Goal: Transaction & Acquisition: Purchase product/service

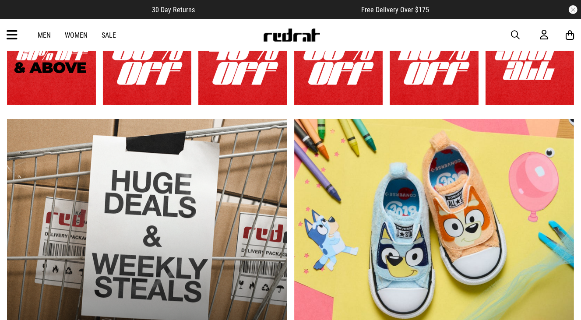
scroll to position [228, 0]
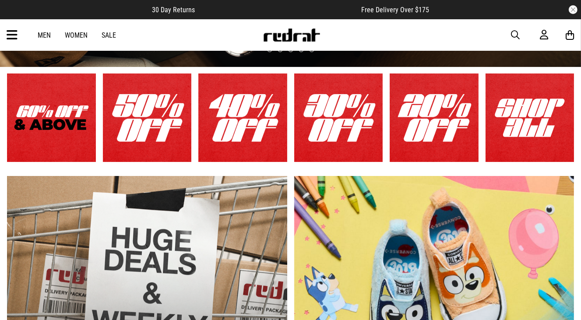
click at [12, 33] on icon at bounding box center [12, 35] width 11 height 14
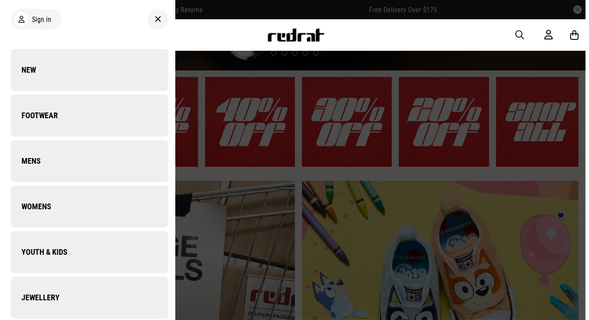
scroll to position [231, 0]
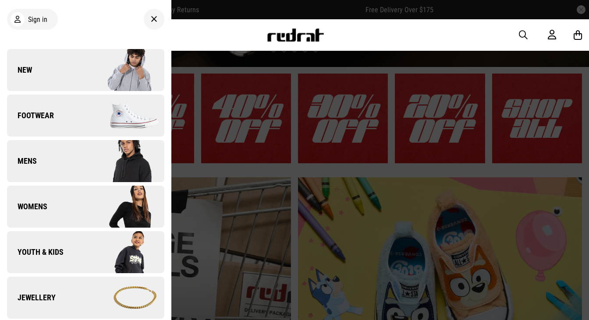
click at [52, 115] on span "Footwear" at bounding box center [30, 115] width 47 height 11
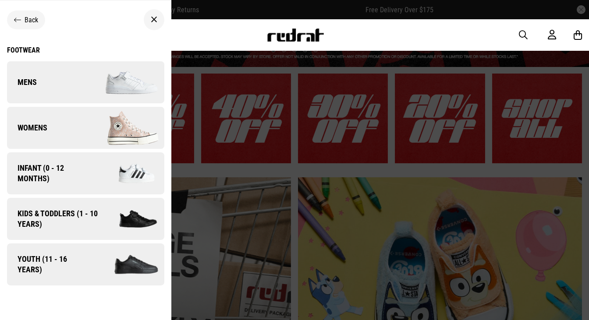
click at [37, 81] on link "Mens" at bounding box center [85, 82] width 157 height 42
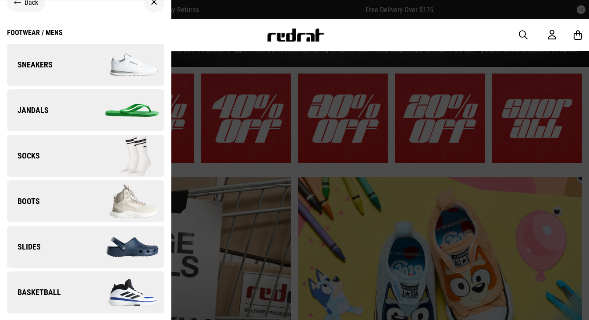
scroll to position [21, 0]
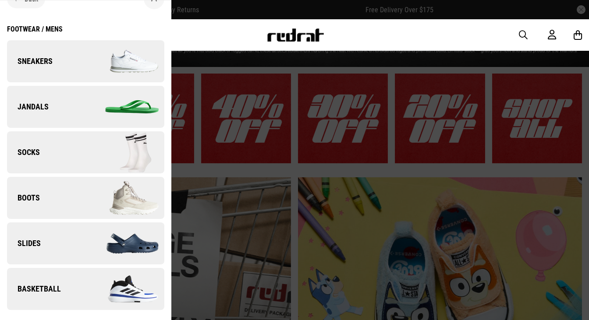
click at [60, 65] on link "Sneakers" at bounding box center [85, 61] width 157 height 42
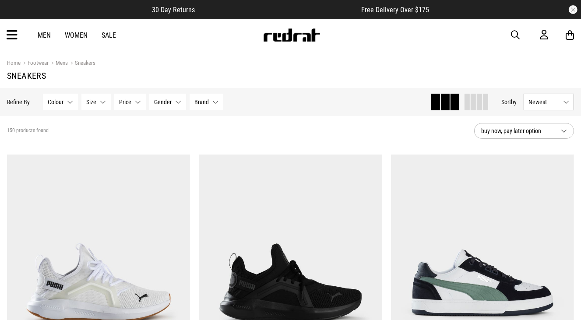
click at [99, 102] on button "Size None selected" at bounding box center [95, 102] width 29 height 17
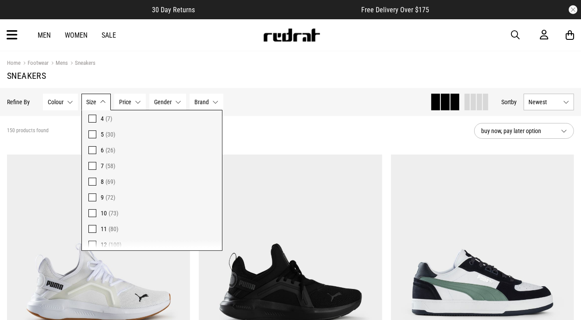
scroll to position [48, 0]
click at [144, 222] on span "11 (80)" at bounding box center [158, 224] width 115 height 11
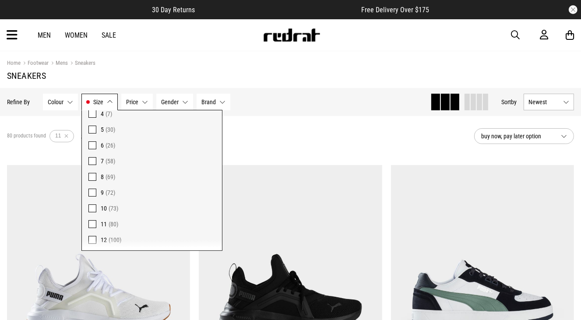
click at [95, 206] on span at bounding box center [92, 209] width 8 height 8
click at [245, 146] on div "89 products found Active Filters 10 11 Clear" at bounding box center [237, 136] width 460 height 26
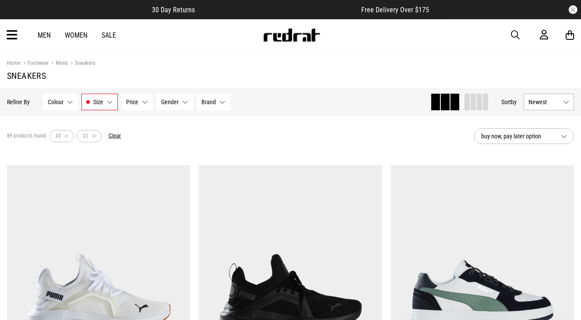
click at [218, 100] on button "Brand None selected" at bounding box center [214, 102] width 34 height 17
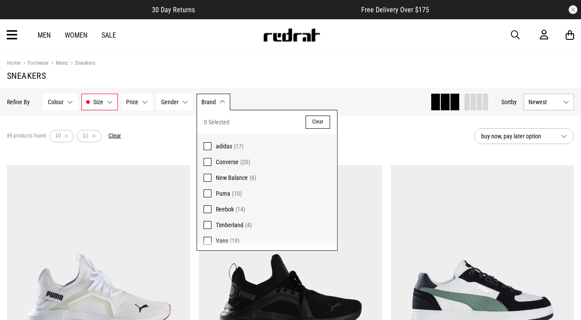
click at [207, 148] on span at bounding box center [208, 146] width 8 height 8
click at [209, 162] on span at bounding box center [208, 162] width 8 height 8
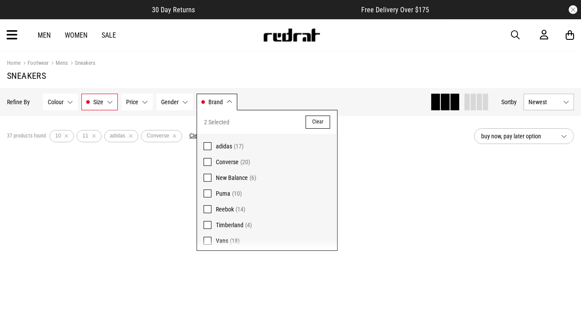
click at [210, 194] on span at bounding box center [208, 194] width 8 height 8
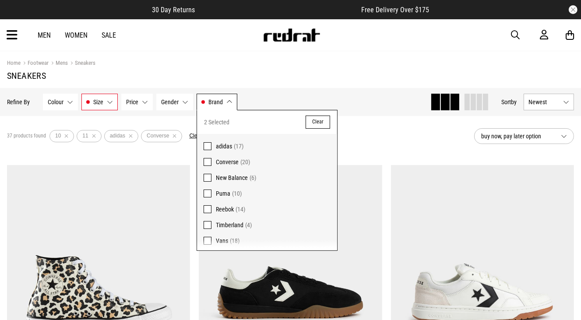
click at [207, 209] on span at bounding box center [208, 209] width 8 height 8
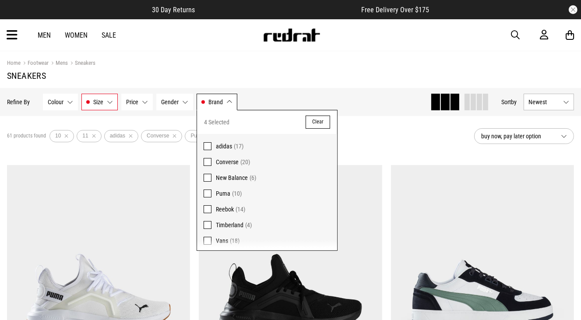
scroll to position [2, 0]
click at [356, 142] on div "61 products found Active Filters 10 11 adidas Converse Puma Reebok Clear" at bounding box center [237, 136] width 460 height 26
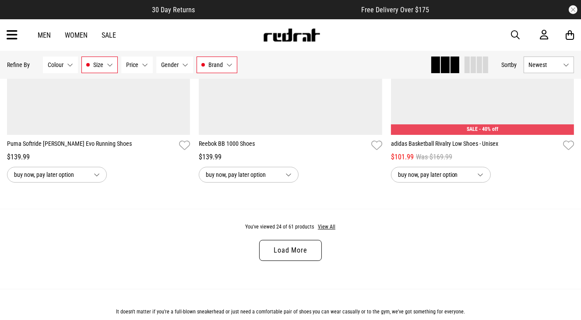
scroll to position [2593, 0]
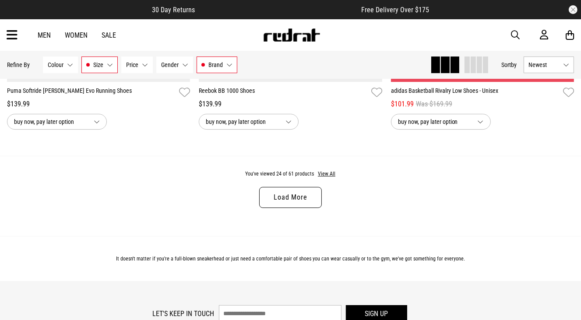
click at [300, 189] on link "Load More" at bounding box center [290, 197] width 62 height 21
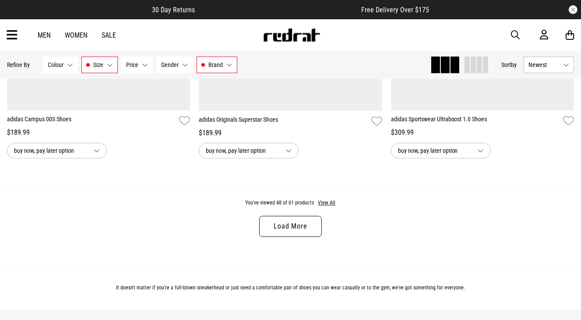
scroll to position [5152, 0]
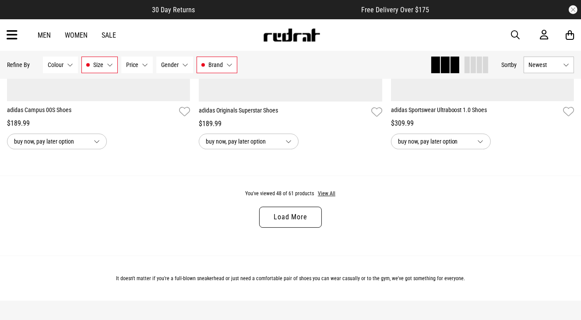
click at [297, 212] on link "Load More" at bounding box center [290, 217] width 62 height 21
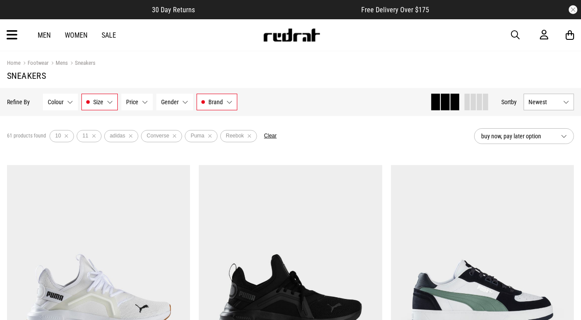
click at [69, 63] on link "Sneakers" at bounding box center [82, 64] width 28 height 8
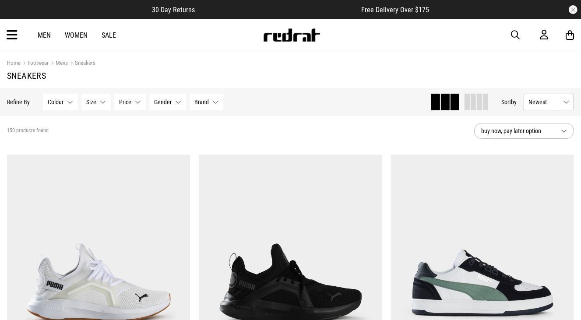
click at [103, 106] on button "Size None selected" at bounding box center [95, 102] width 29 height 17
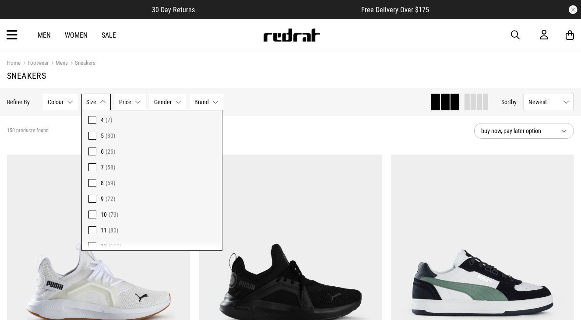
click at [196, 210] on span "10 (73)" at bounding box center [158, 214] width 115 height 11
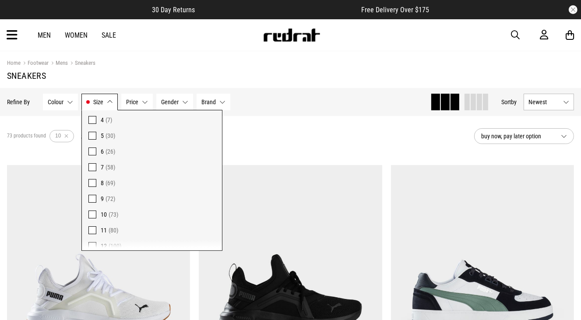
click at [186, 226] on span "11 (80)" at bounding box center [158, 230] width 115 height 11
click at [265, 143] on div "89 products found Active Filters 10 11 Clear" at bounding box center [237, 136] width 460 height 26
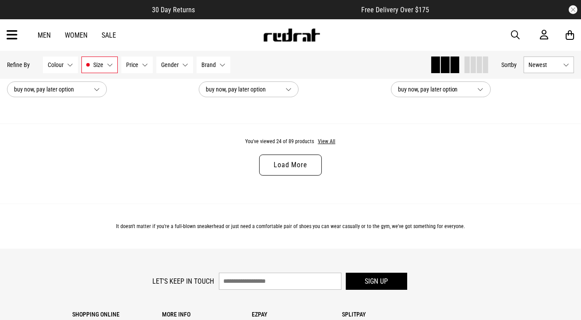
scroll to position [2663, 0]
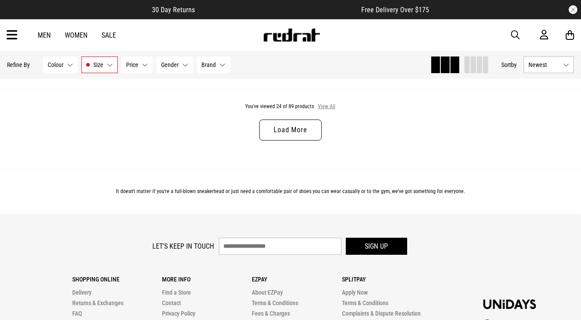
click at [330, 109] on button "View All" at bounding box center [327, 107] width 18 height 8
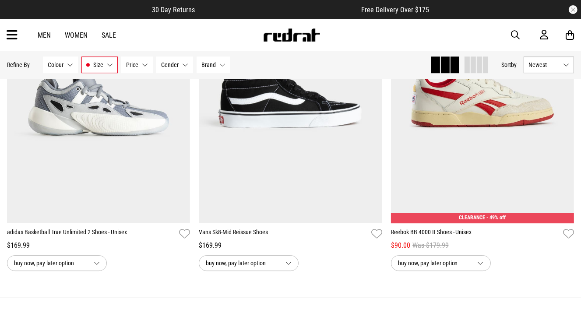
scroll to position [5046, 0]
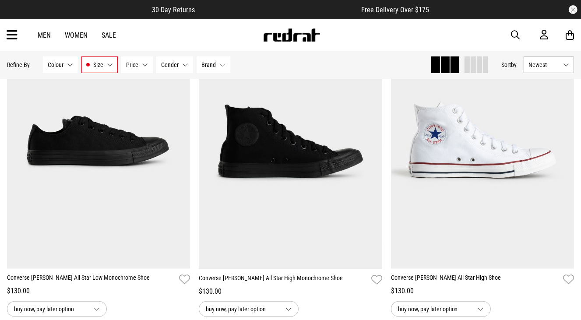
scroll to position [9164, 0]
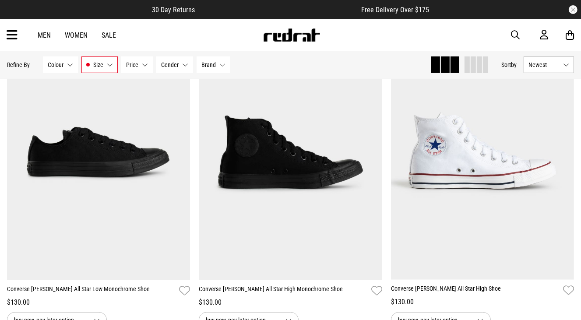
click at [12, 34] on icon at bounding box center [12, 35] width 11 height 14
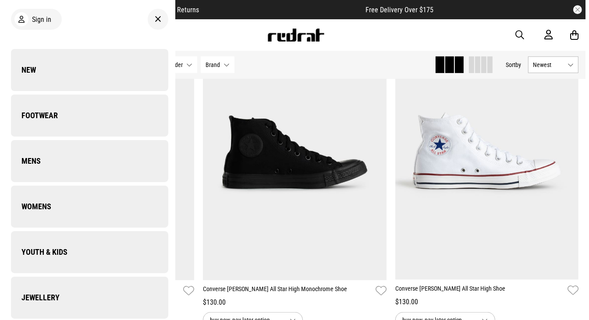
scroll to position [9250, 0]
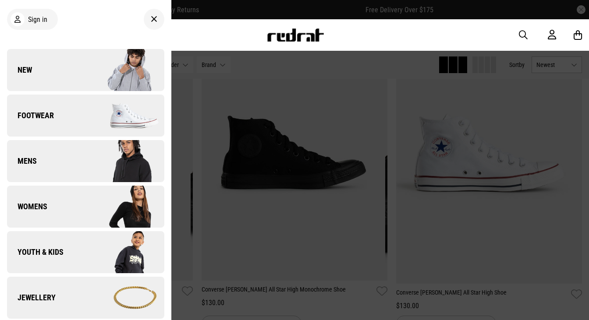
click at [53, 112] on span "Footwear" at bounding box center [30, 115] width 47 height 11
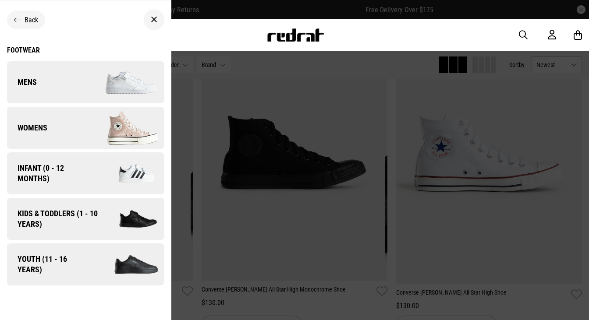
click at [42, 76] on link "Mens" at bounding box center [85, 82] width 157 height 42
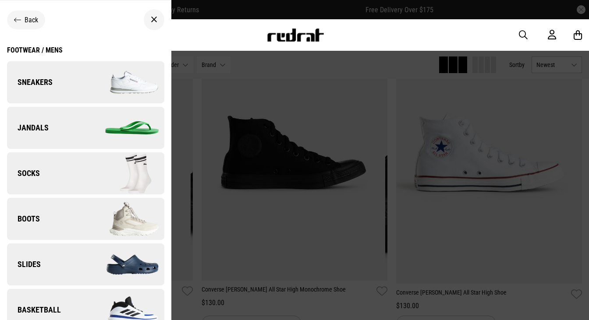
click at [110, 209] on img at bounding box center [124, 219] width 78 height 44
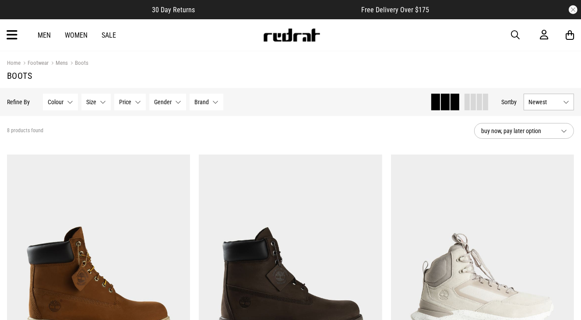
click at [575, 8] on button "button" at bounding box center [573, 9] width 9 height 9
